Goal: Transaction & Acquisition: Purchase product/service

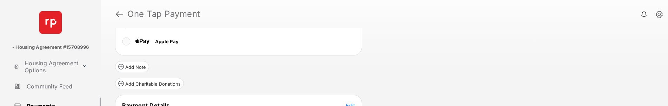
scroll to position [139, 0]
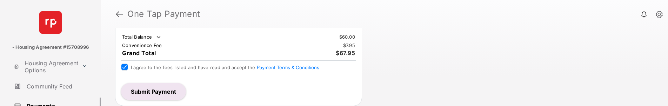
click at [143, 93] on button "Submit Payment" at bounding box center [153, 91] width 65 height 17
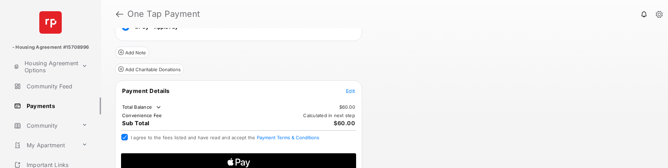
scroll to position [84, 0]
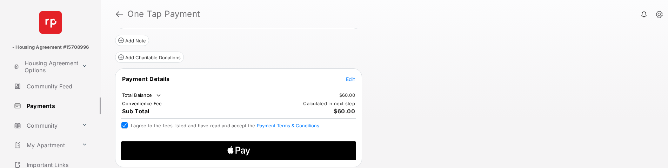
drag, startPoint x: 222, startPoint y: 153, endPoint x: 226, endPoint y: 151, distance: 4.4
click at [222, 153] on icon "Apple Logo" at bounding box center [239, 150] width 112 height 19
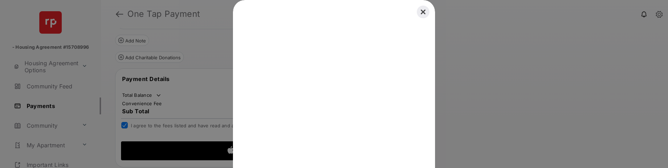
click at [424, 13] on button "Close" at bounding box center [422, 11] width 15 height 15
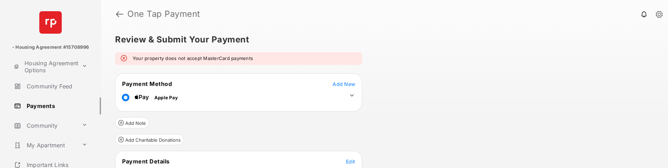
scroll to position [0, 0]
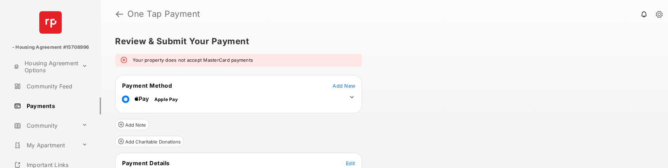
click at [351, 97] on icon at bounding box center [352, 97] width 6 height 6
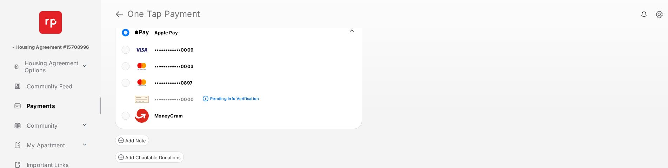
scroll to position [67, 0]
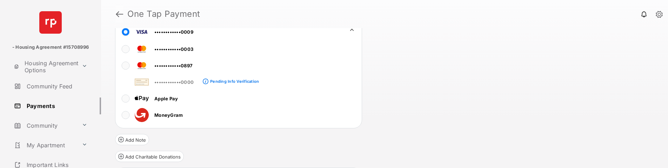
click at [121, 15] on link at bounding box center [119, 14] width 7 height 17
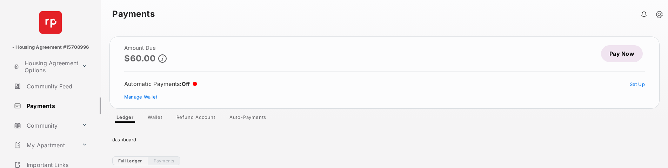
click at [616, 56] on link "Pay Now" at bounding box center [622, 53] width 42 height 17
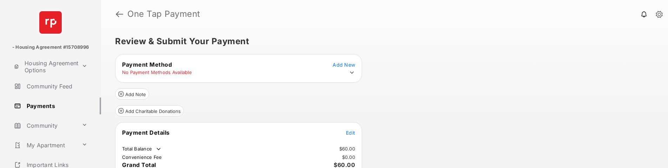
click at [351, 72] on icon at bounding box center [352, 72] width 6 height 6
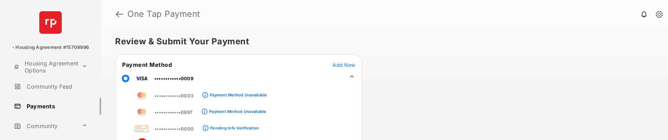
scroll to position [141, 0]
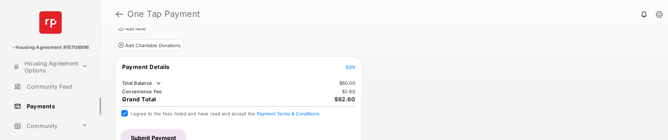
click at [143, 139] on button "Submit Payment" at bounding box center [153, 137] width 65 height 17
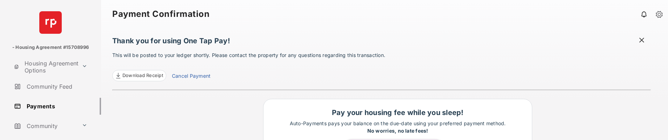
click at [46, 105] on link "Payments" at bounding box center [56, 105] width 90 height 17
